Goal: Information Seeking & Learning: Find specific fact

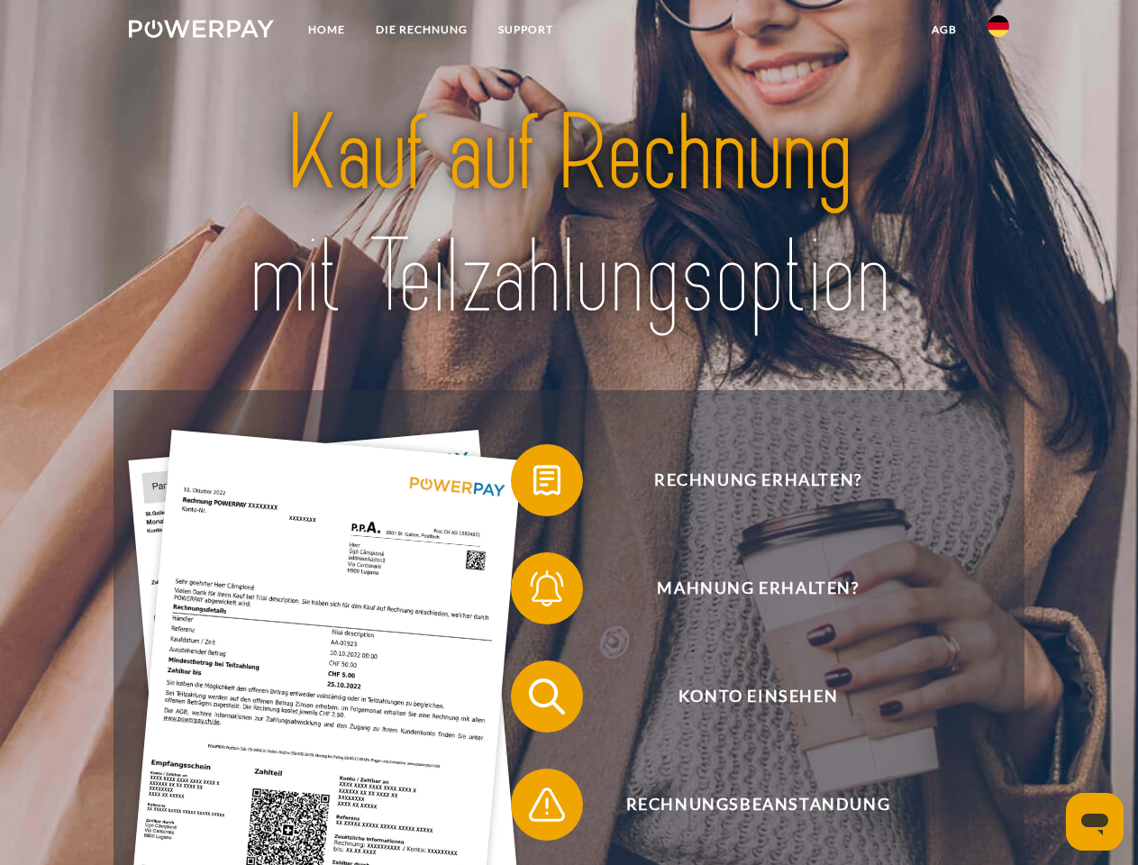
click at [201, 32] on img at bounding box center [201, 29] width 145 height 18
click at [998, 32] on img at bounding box center [998, 26] width 22 height 22
click at [943, 30] on link "agb" at bounding box center [944, 30] width 56 height 32
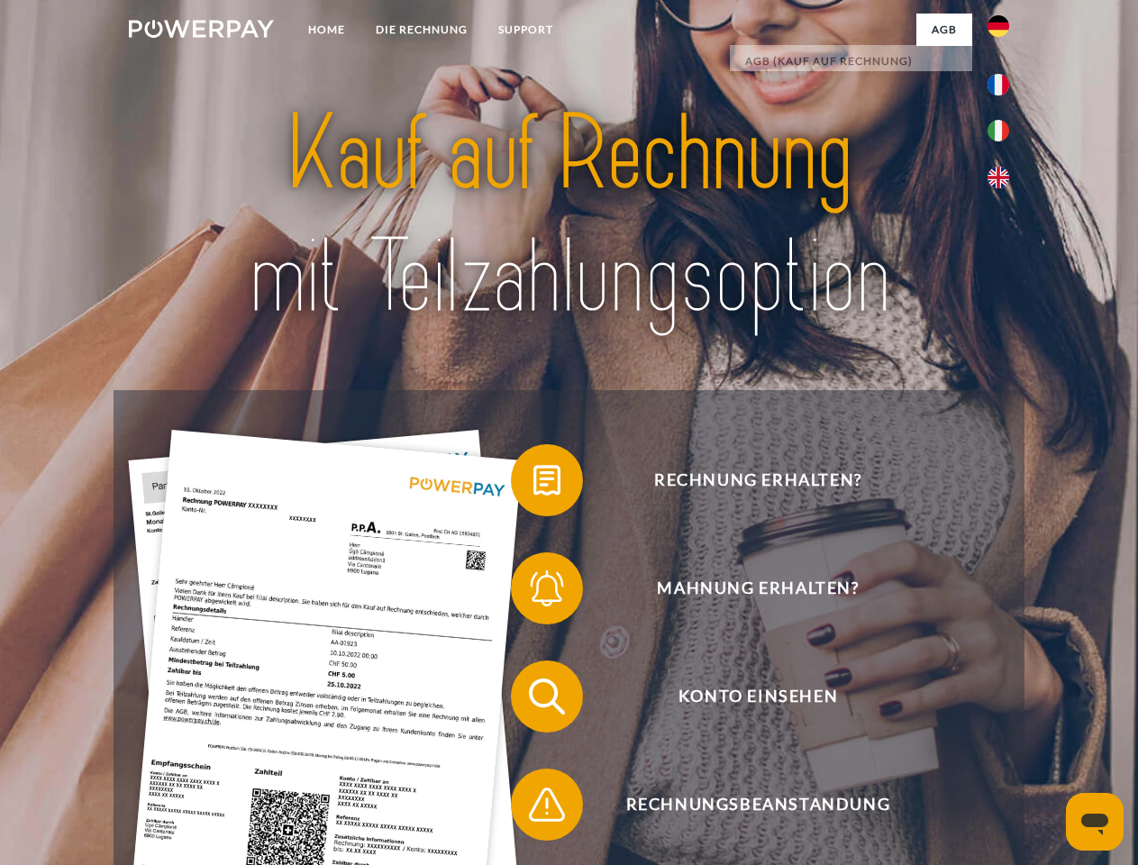
click at [533, 484] on span at bounding box center [520, 480] width 90 height 90
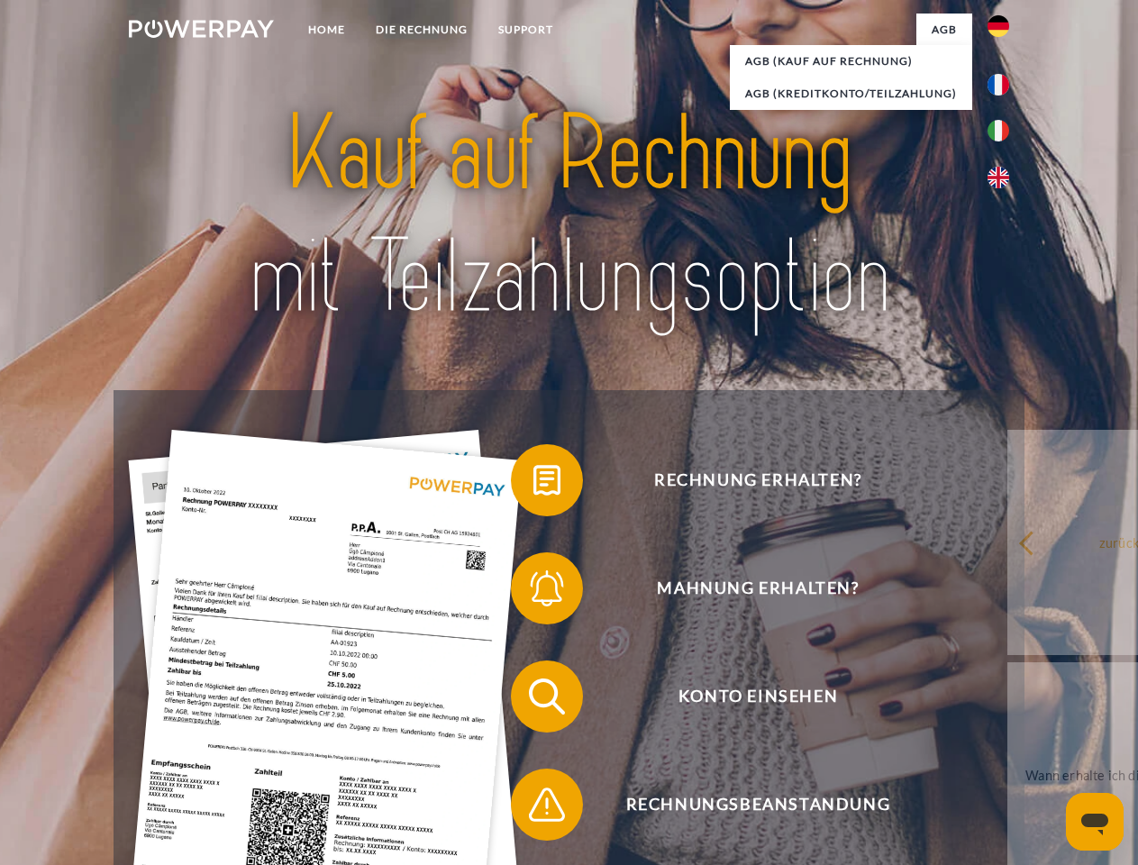
click at [533, 592] on span at bounding box center [520, 588] width 90 height 90
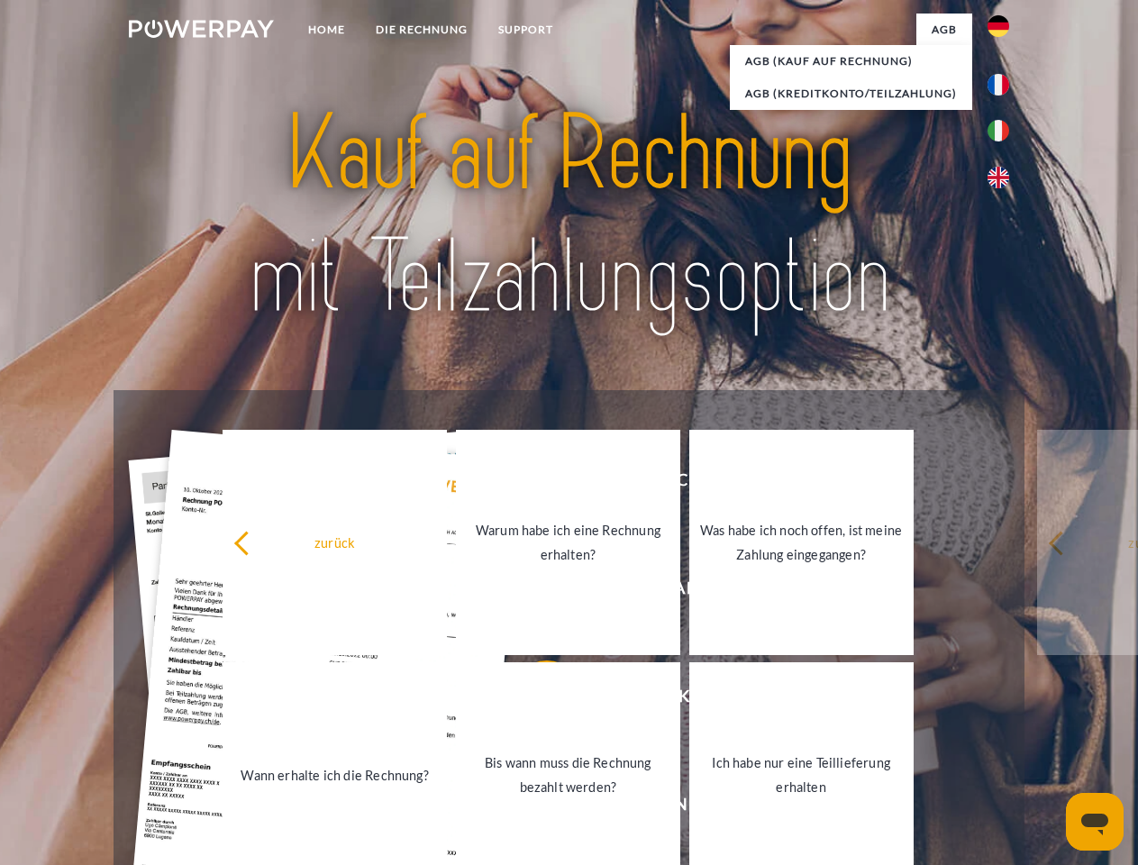
click at [533, 700] on link "Bis wann muss die Rechnung bezahlt werden?" at bounding box center [568, 774] width 224 height 225
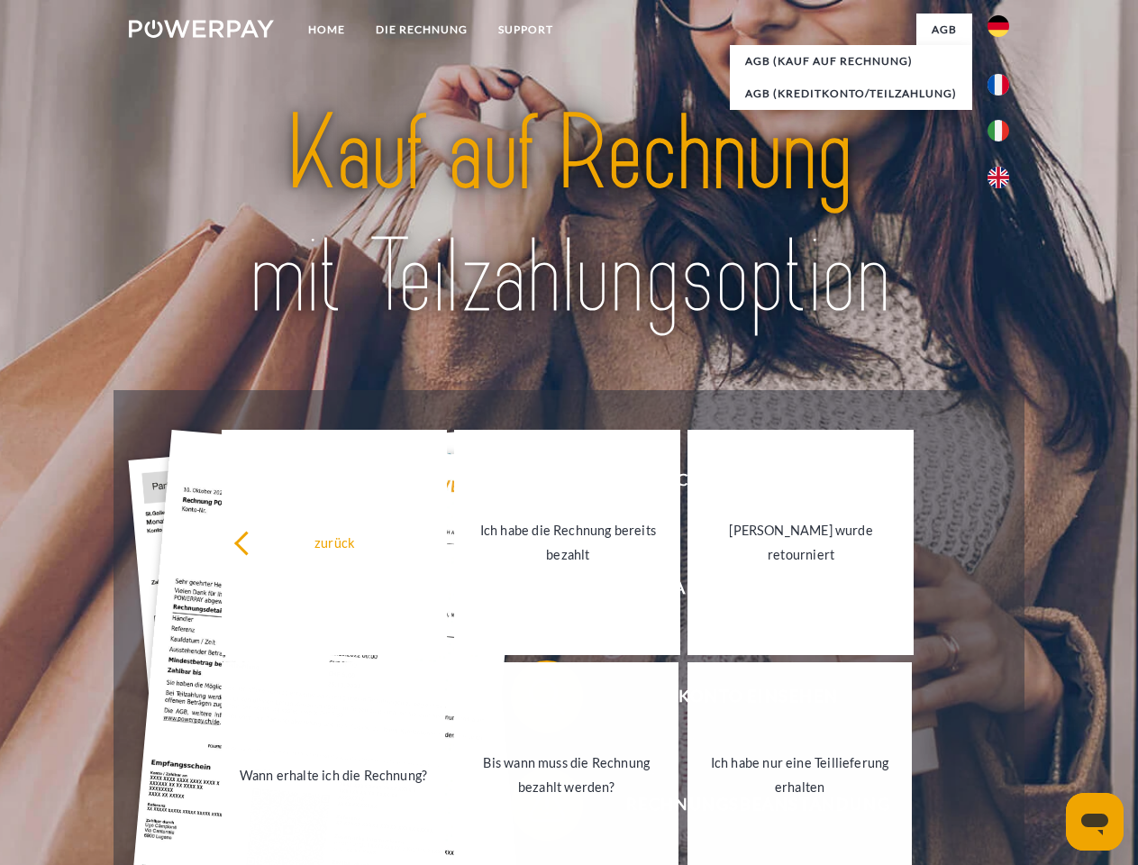
click at [533, 808] on link "Bis wann muss die Rechnung bezahlt werden?" at bounding box center [566, 774] width 224 height 225
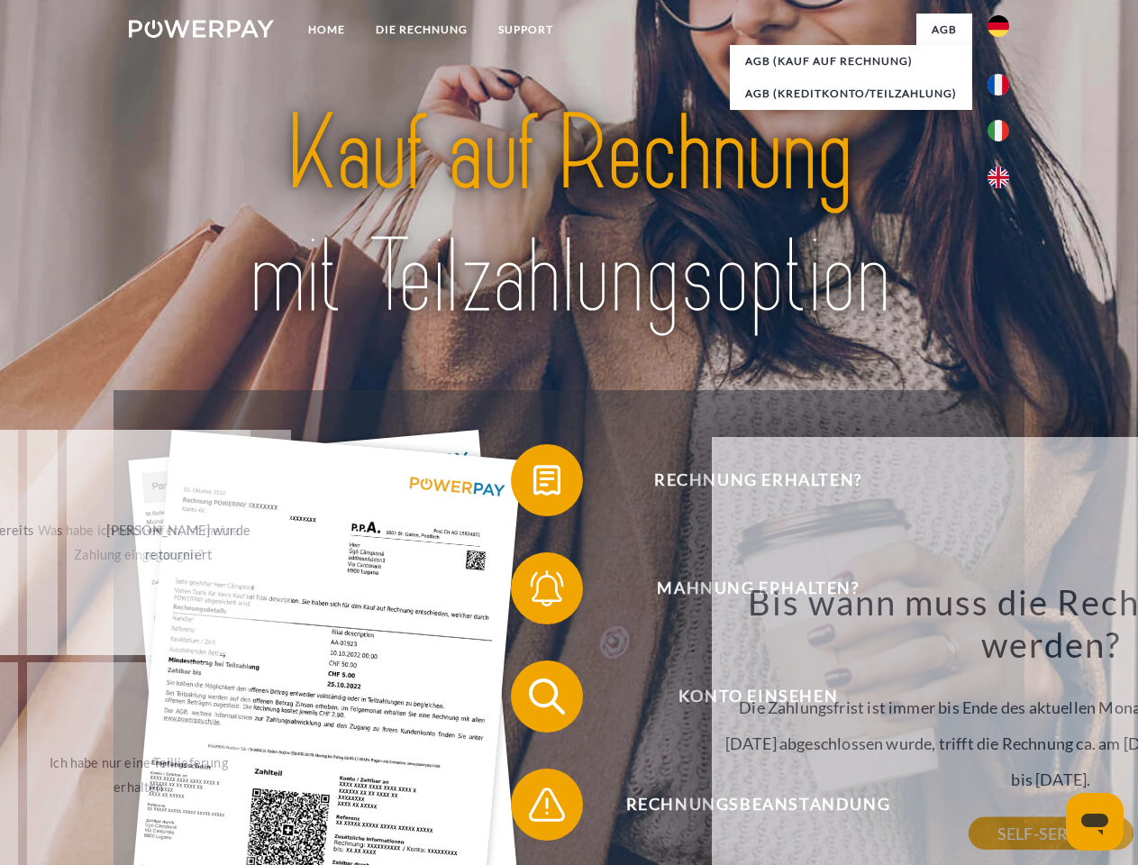
click at [1095, 822] on icon "Messaging-Fenster öffnen" at bounding box center [1094, 825] width 27 height 22
